Goal: Book appointment/travel/reservation

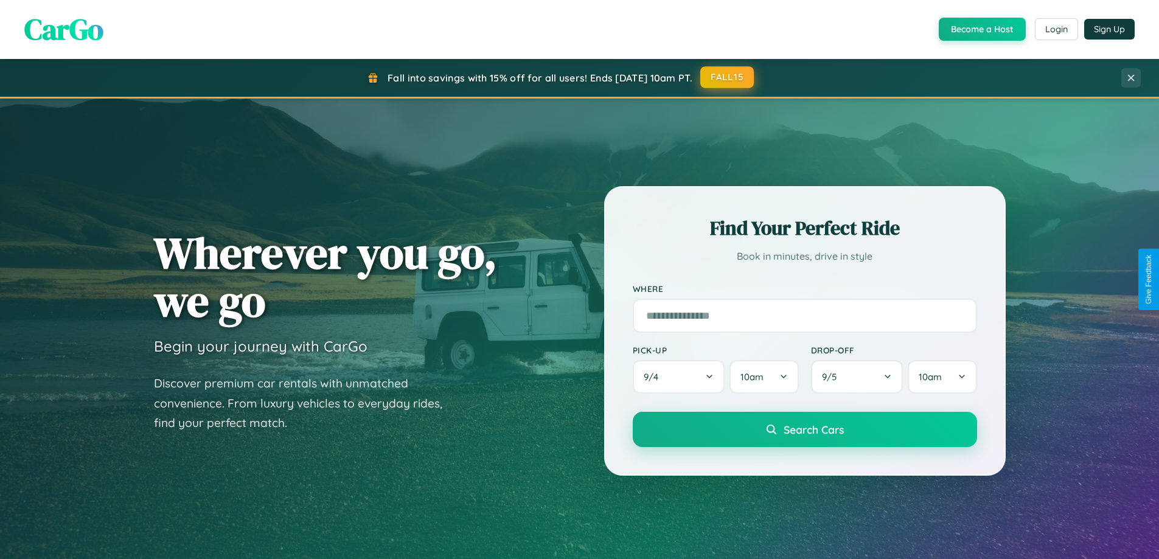
click at [727, 77] on button "FALL15" at bounding box center [727, 77] width 54 height 22
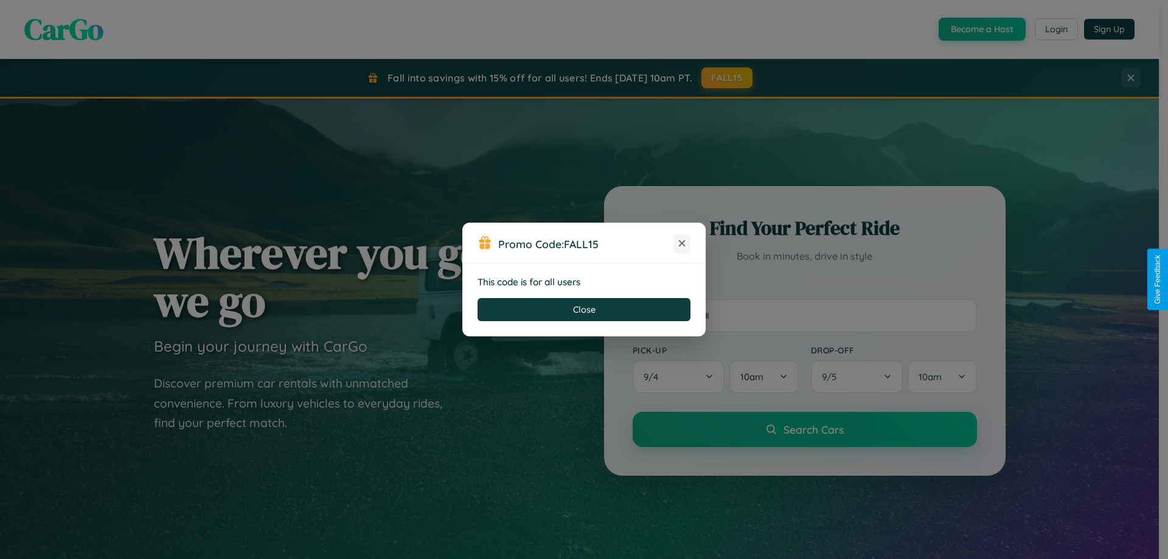
click at [682, 244] on icon at bounding box center [682, 243] width 12 height 12
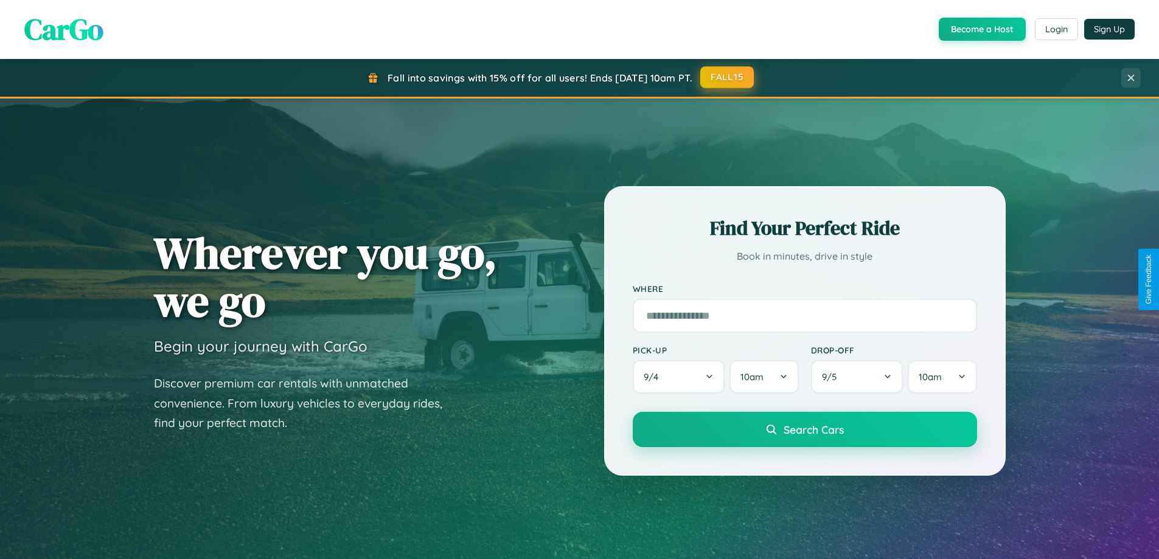
click at [727, 78] on button "FALL15" at bounding box center [727, 77] width 54 height 22
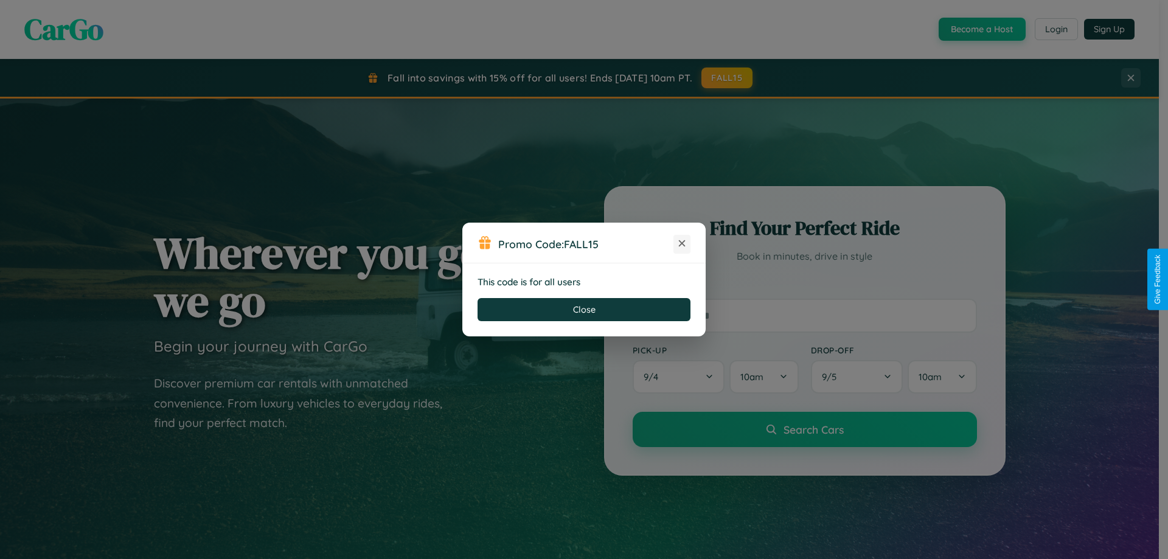
click at [682, 244] on icon at bounding box center [682, 243] width 12 height 12
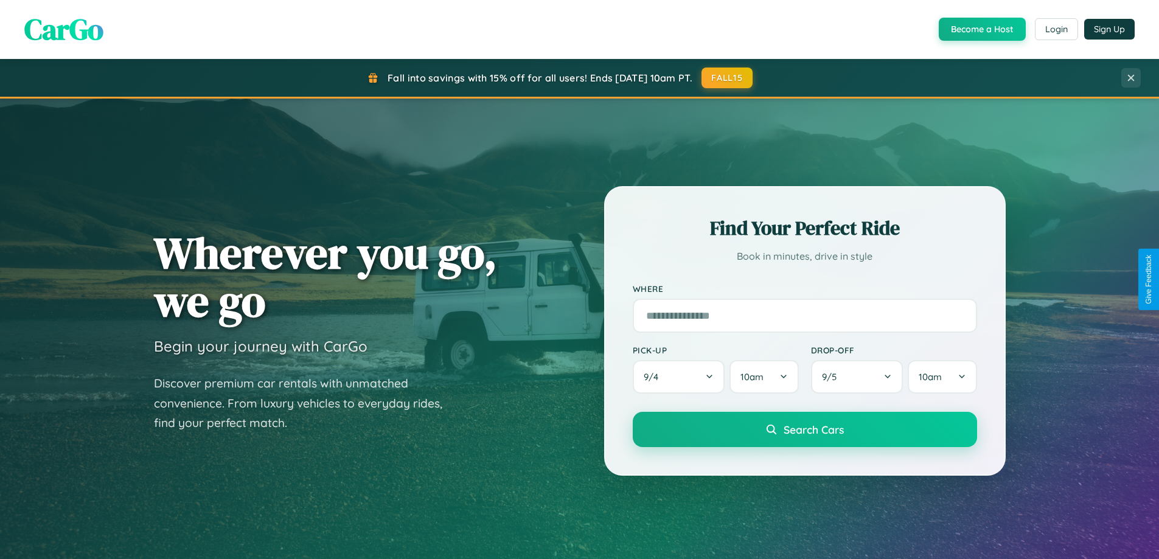
scroll to position [524, 0]
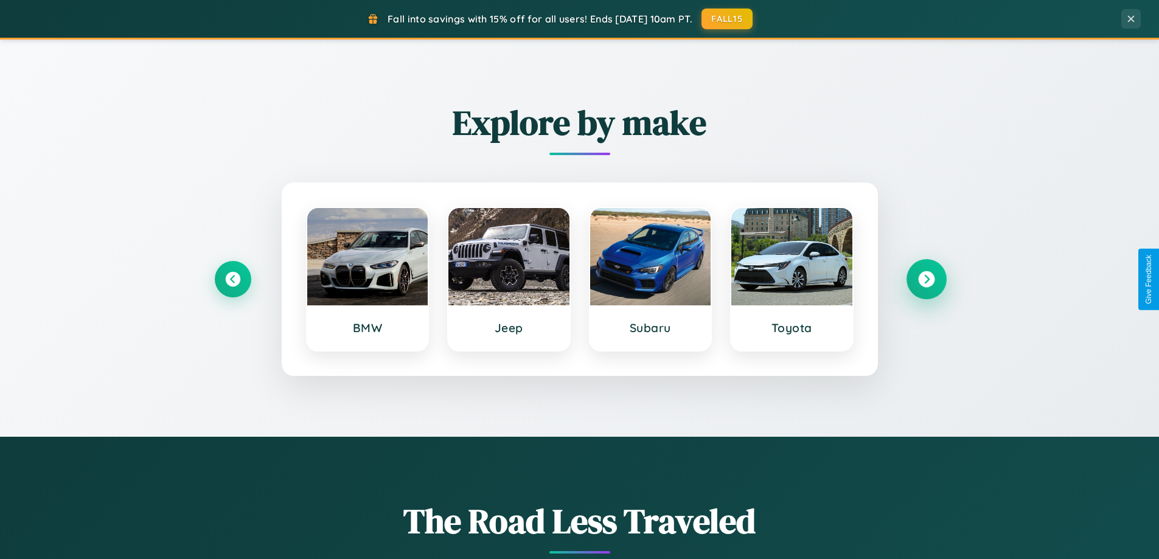
click at [926, 279] on icon at bounding box center [926, 279] width 16 height 16
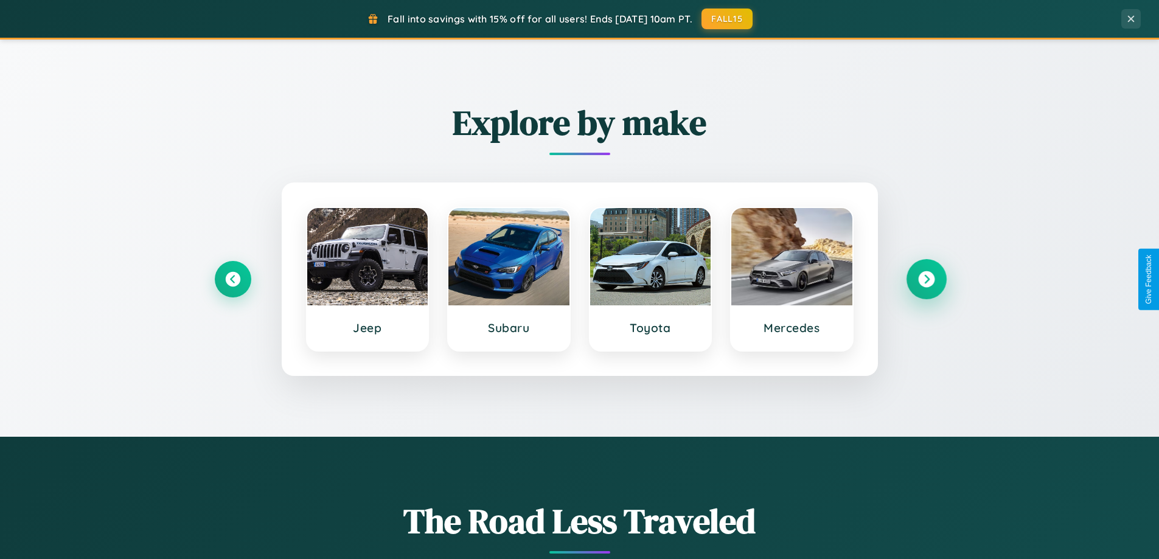
click at [926, 279] on icon at bounding box center [926, 279] width 16 height 16
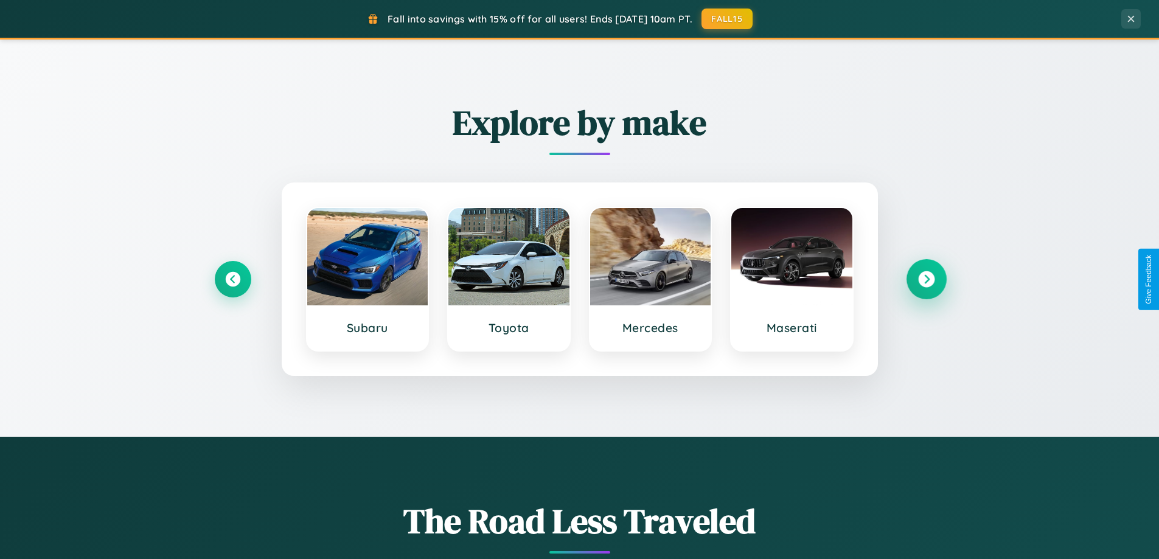
click at [926, 279] on icon at bounding box center [926, 279] width 16 height 16
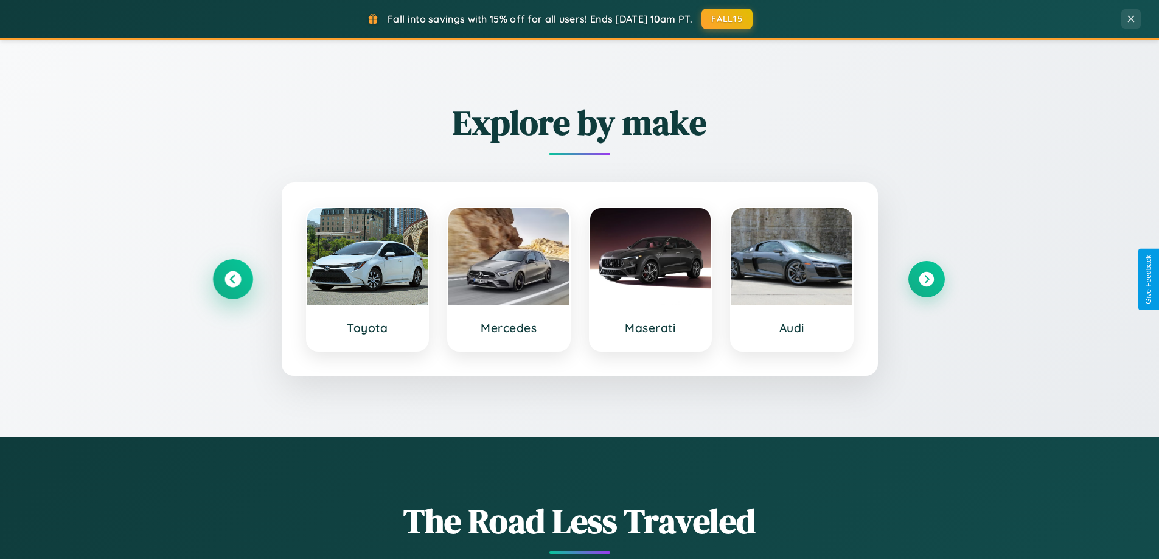
click at [232, 279] on icon at bounding box center [232, 279] width 16 height 16
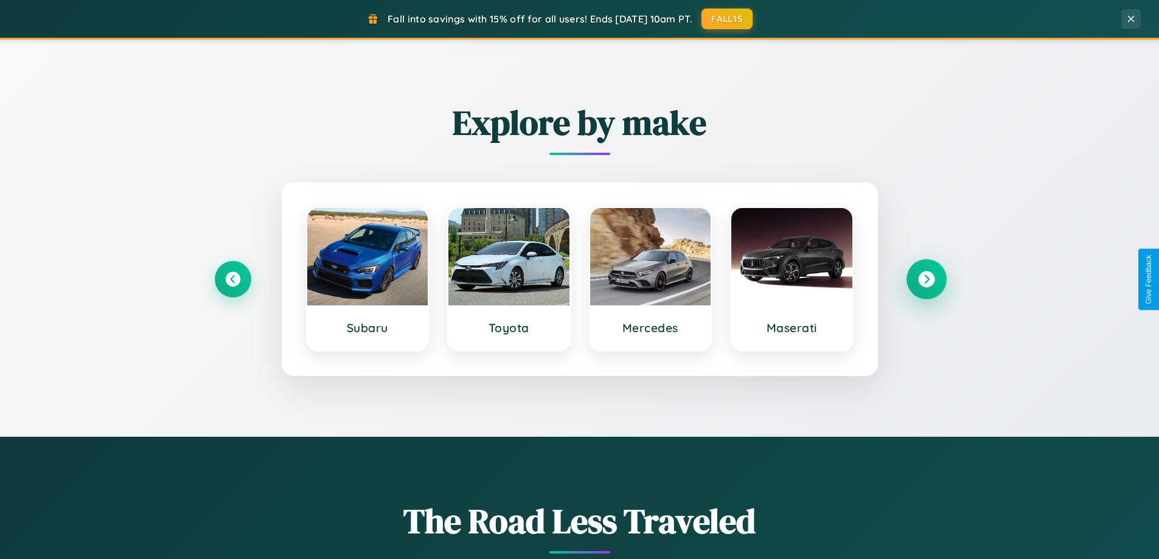
click at [926, 279] on icon at bounding box center [926, 279] width 16 height 16
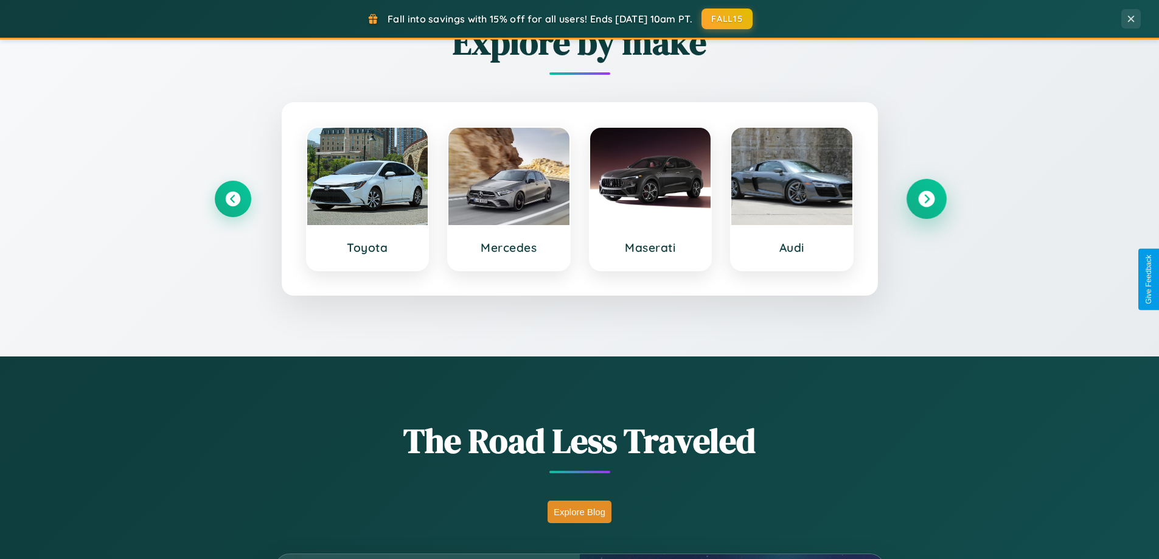
scroll to position [1954, 0]
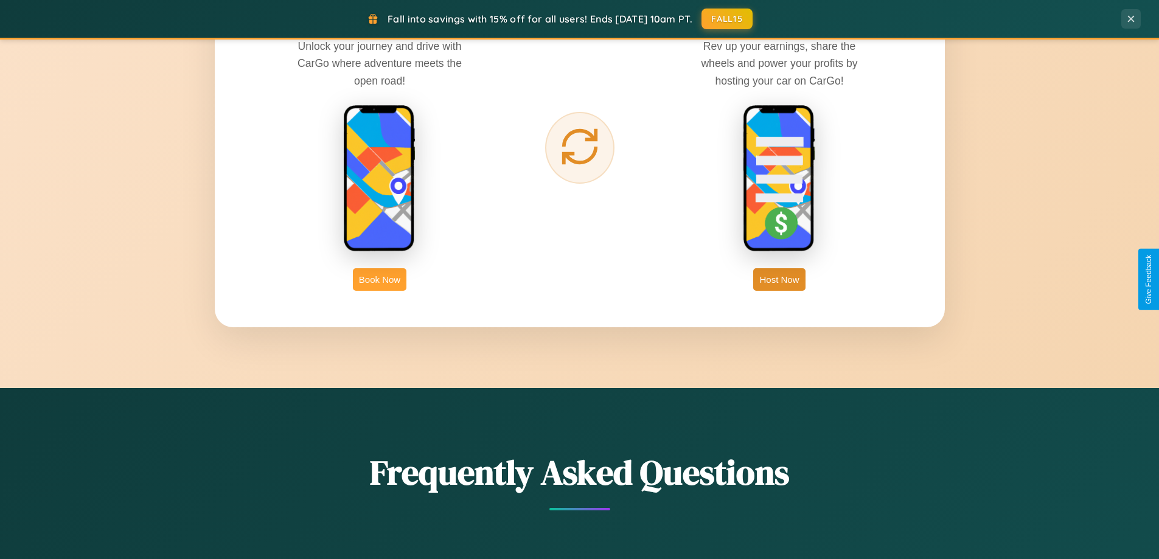
click at [380, 279] on button "Book Now" at bounding box center [380, 279] width 54 height 23
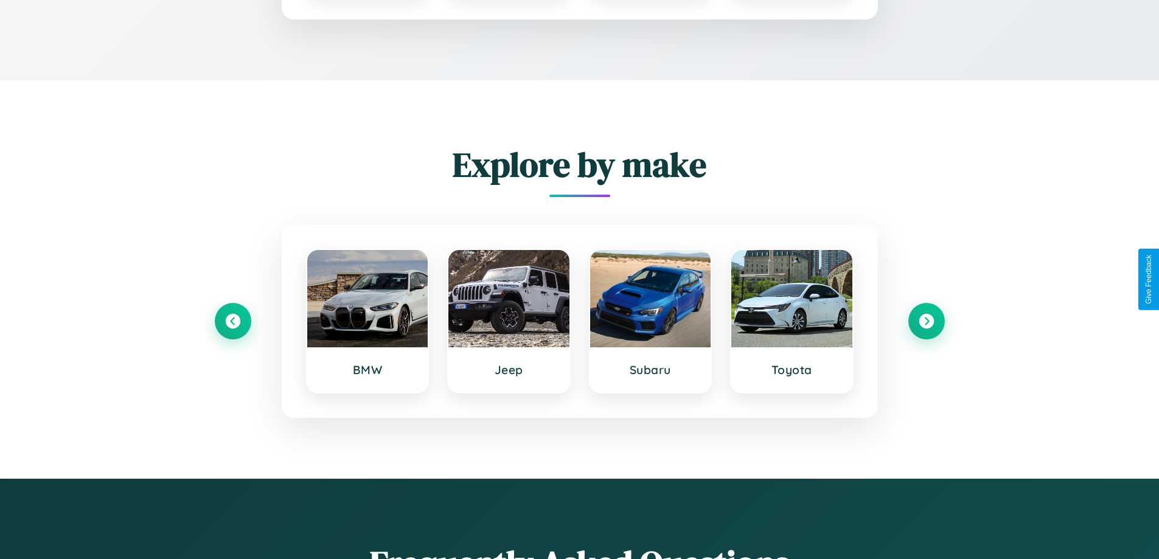
scroll to position [165, 0]
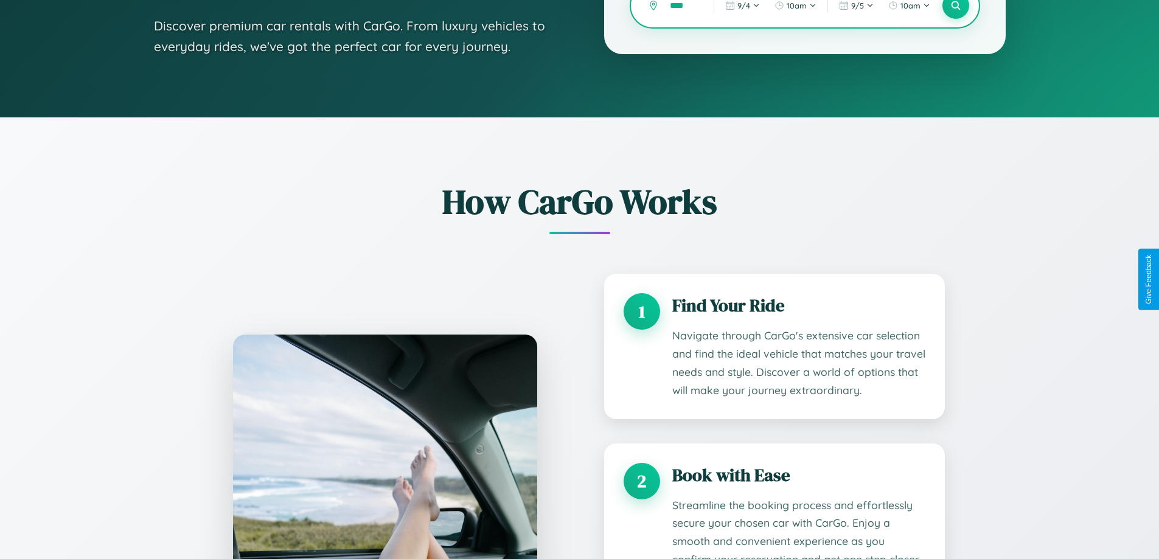
type input "****"
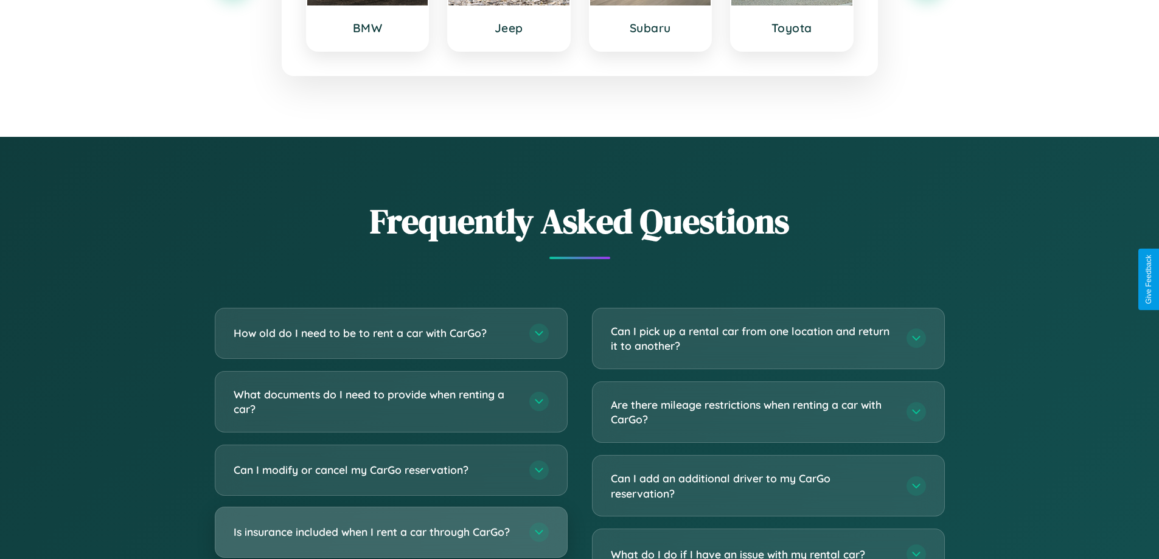
click at [390, 532] on h3 "Is insurance included when I rent a car through CarGo?" at bounding box center [375, 531] width 283 height 15
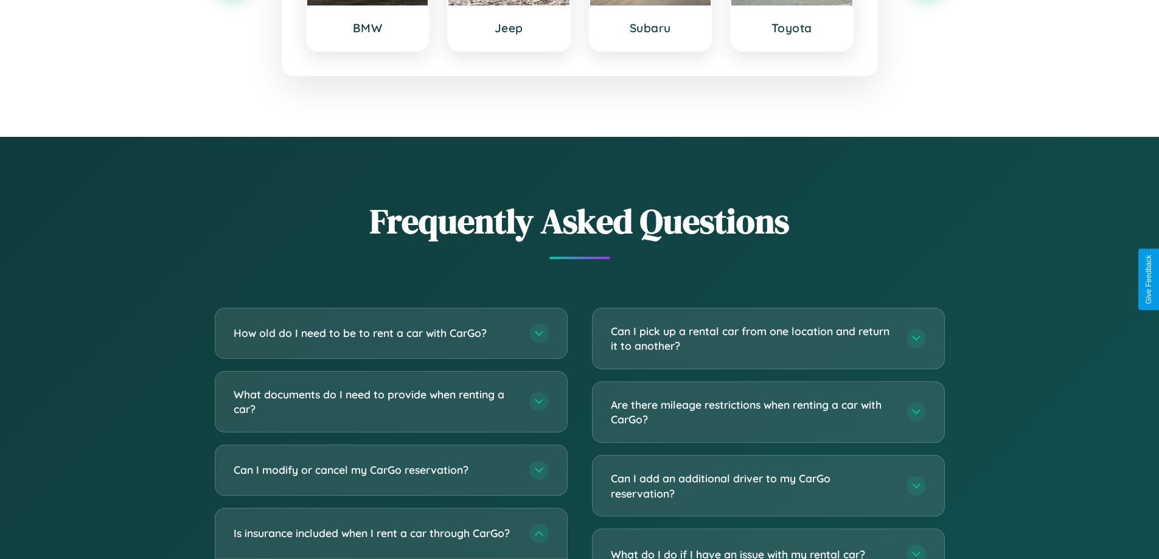
scroll to position [0, 0]
